Goal: Task Accomplishment & Management: Manage account settings

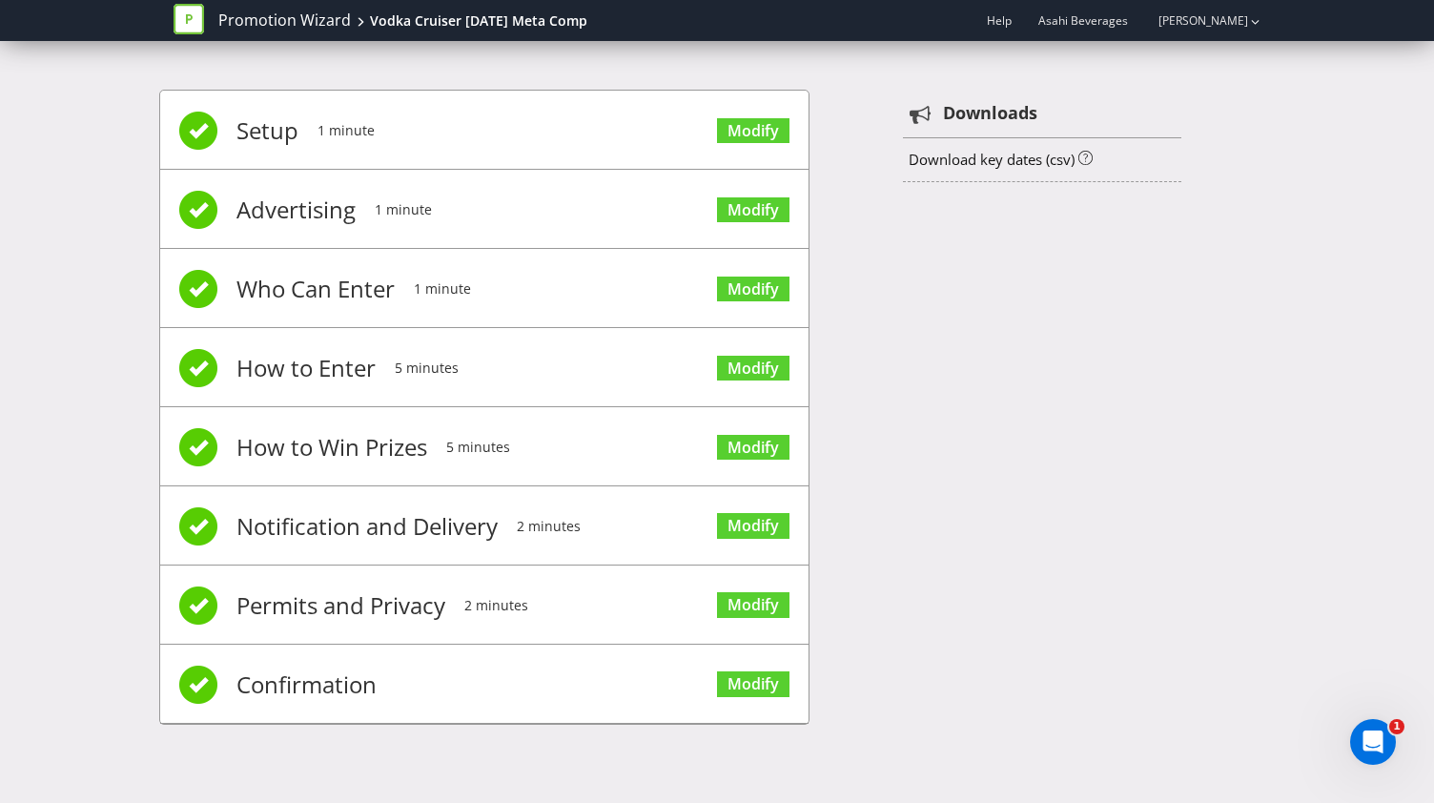
click at [483, 5] on div "Promotion Wizard Vodka Cruiser [DATE] Meta Comp" at bounding box center [388, 20] width 428 height 41
click at [473, 22] on div "Vodka Cruiser [DATE] Meta Comp" at bounding box center [478, 20] width 217 height 19
click at [294, 20] on link "Promotion Wizard" at bounding box center [284, 21] width 133 height 22
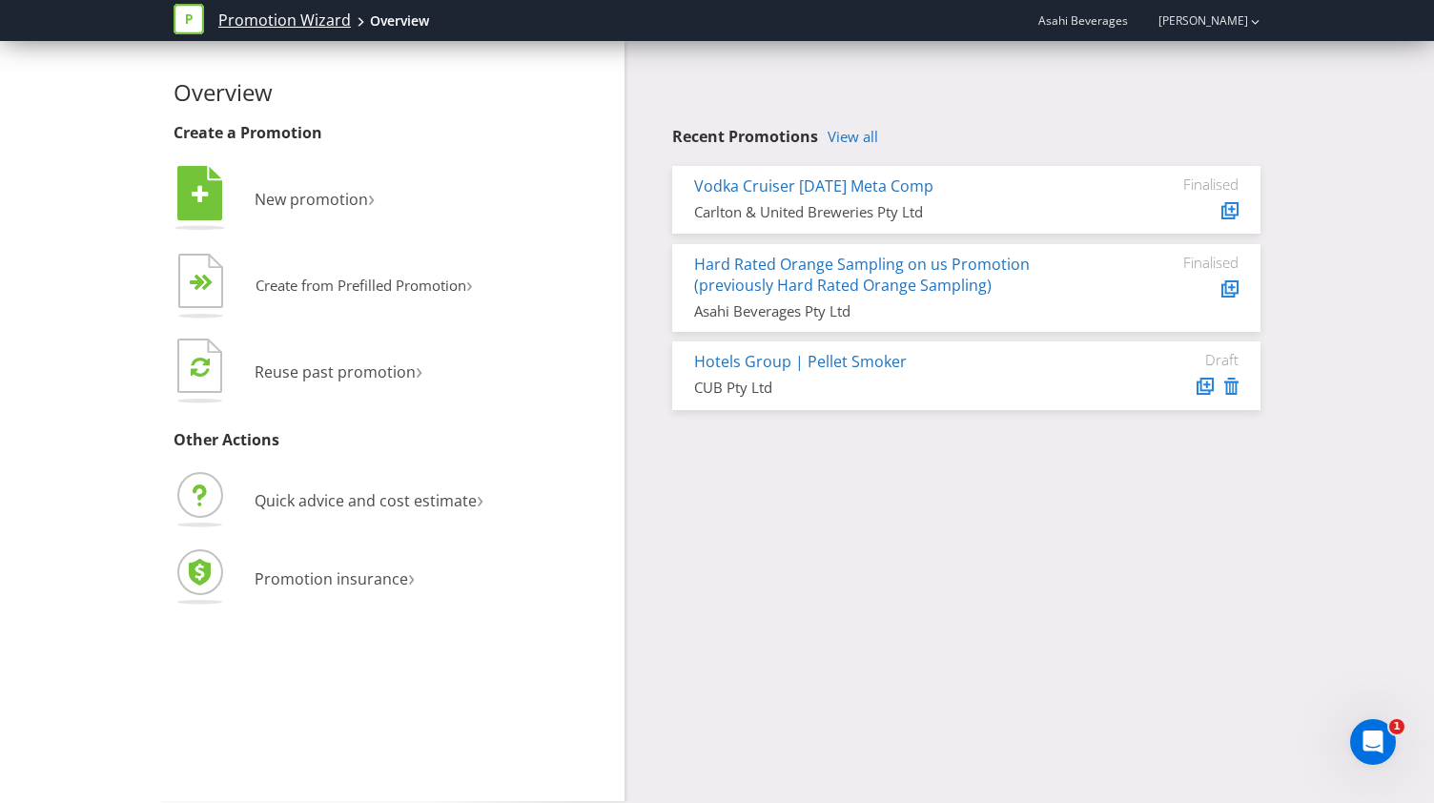
click at [270, 26] on link "Promotion Wizard" at bounding box center [284, 21] width 133 height 22
click at [1216, 21] on link "[PERSON_NAME]" at bounding box center [1193, 20] width 109 height 16
click at [1116, 19] on span "Asahi Beverages" at bounding box center [1083, 20] width 90 height 16
click at [187, 17] on icon at bounding box center [189, 19] width 7 height 10
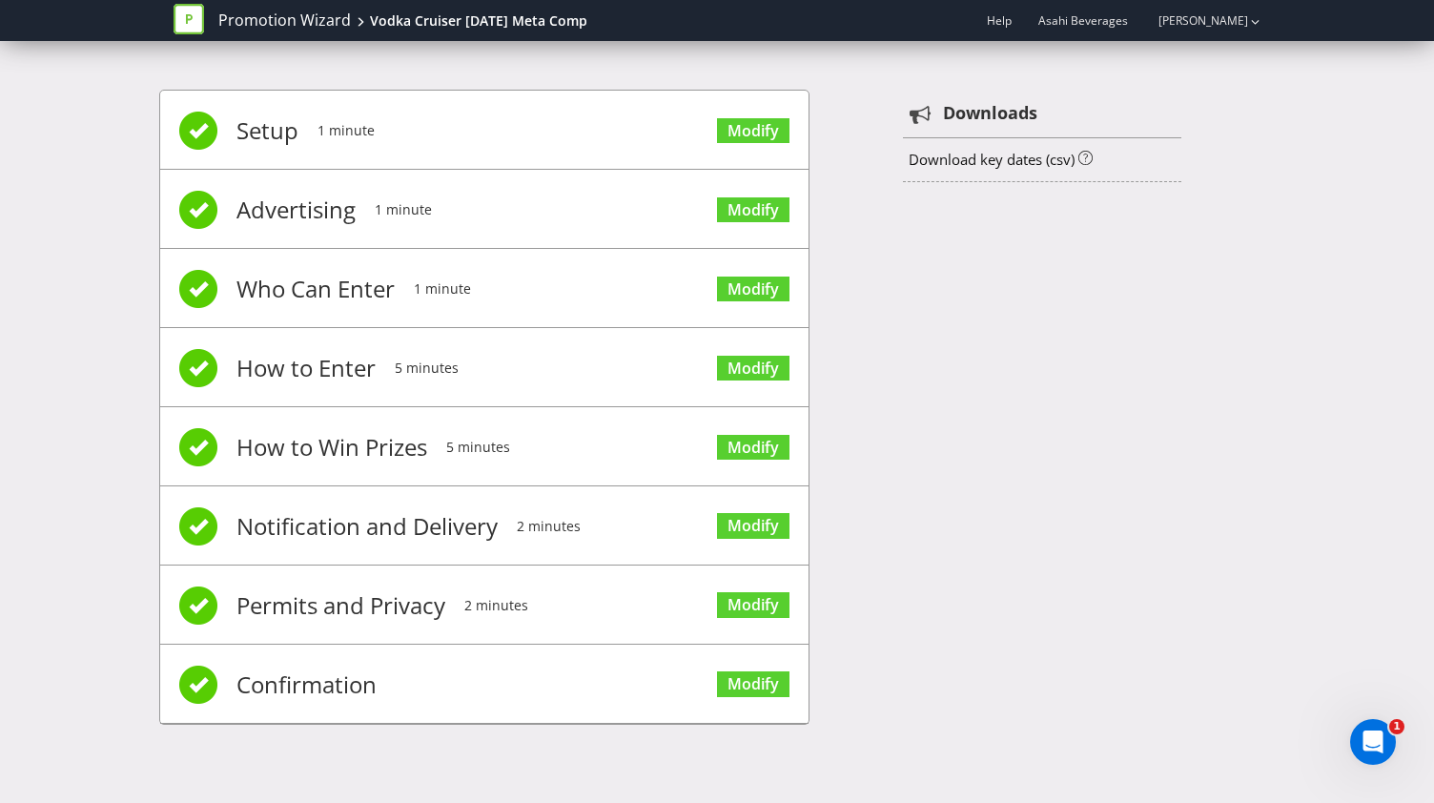
drag, startPoint x: 609, startPoint y: 18, endPoint x: 364, endPoint y: 20, distance: 245.0
click at [364, 20] on div "Promotion Wizard Vodka Cruiser [DATE] Meta Comp" at bounding box center [388, 20] width 428 height 41
copy div "Vodka Cruiser [DATE] Meta Comp"
drag, startPoint x: 269, startPoint y: 361, endPoint x: 202, endPoint y: 366, distance: 66.9
click at [267, 361] on span "How to Enter" at bounding box center [305, 368] width 139 height 76
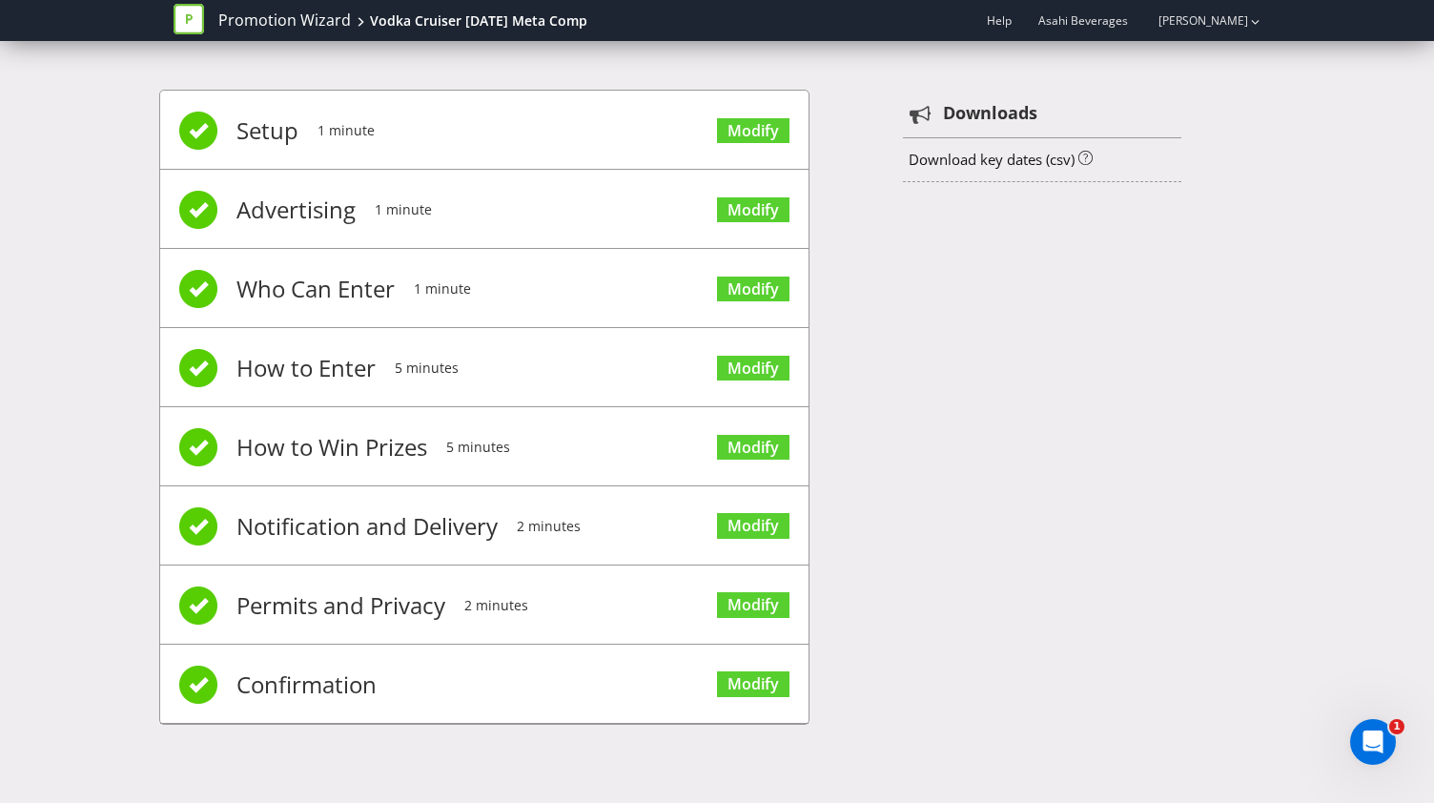
drag, startPoint x: 194, startPoint y: 366, endPoint x: 464, endPoint y: 370, distance: 270.8
click at [196, 366] on span at bounding box center [198, 368] width 38 height 38
click at [780, 371] on link "Modify" at bounding box center [753, 369] width 72 height 26
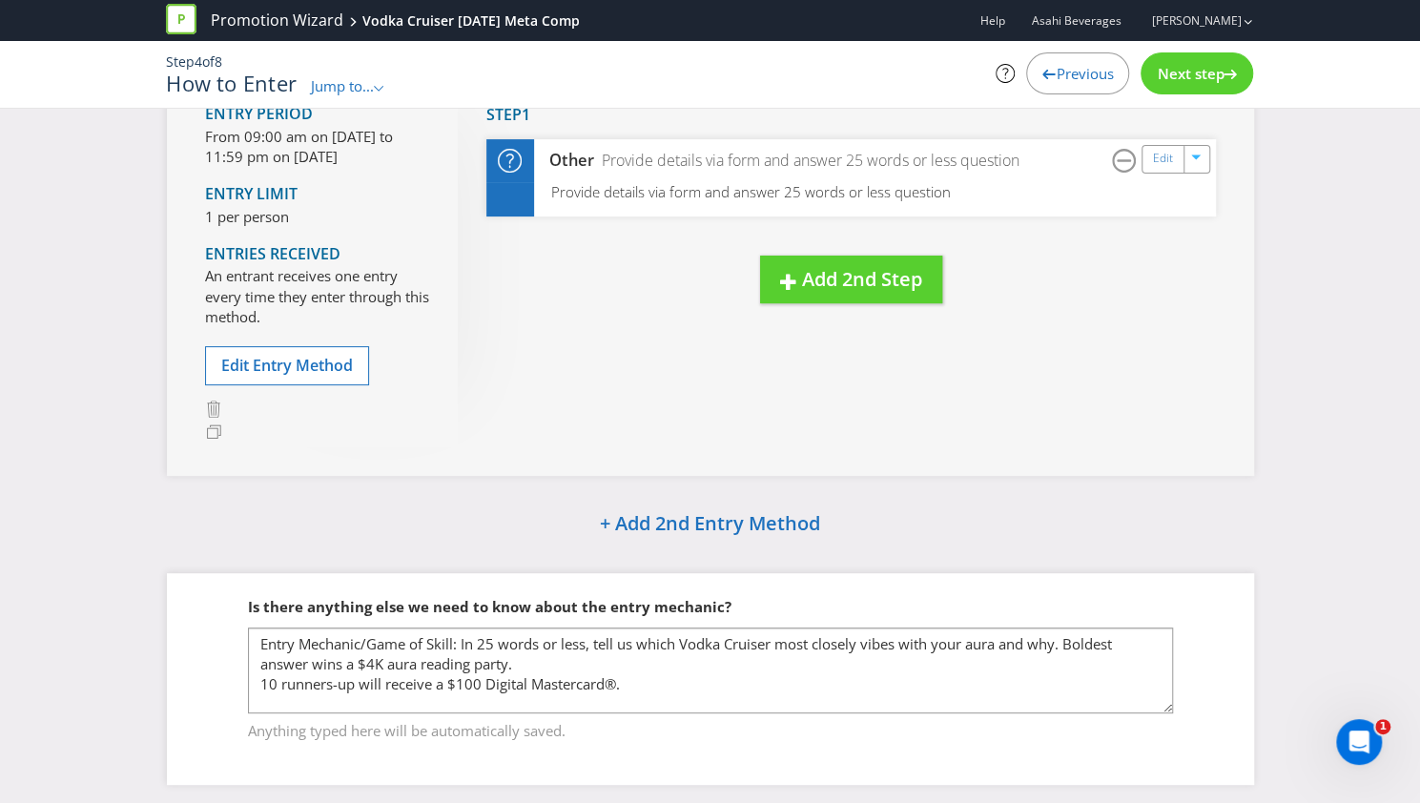
scroll to position [194, 0]
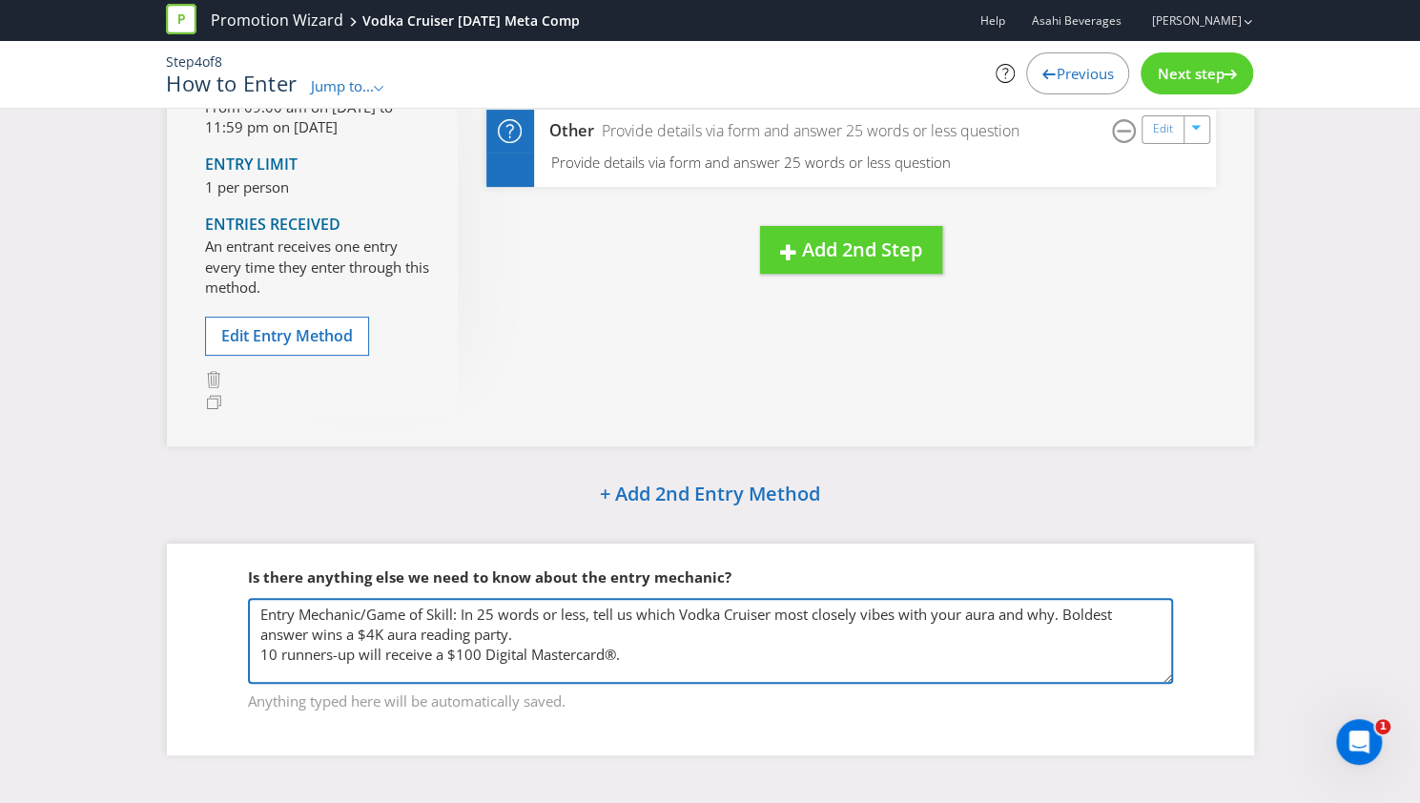
drag, startPoint x: 644, startPoint y: 643, endPoint x: 164, endPoint y: 561, distance: 486.5
click at [164, 561] on div "How to Enter Entry Period From 09:00 am on 15 Oct 2025 to 11:59 pm on 25 Oct 20…" at bounding box center [711, 358] width 1116 height 849
